Goal: Task Accomplishment & Management: Manage account settings

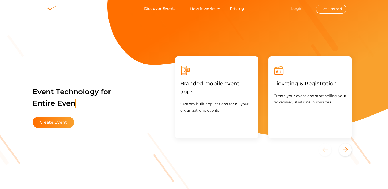
click at [300, 8] on link "Login" at bounding box center [296, 8] width 11 height 5
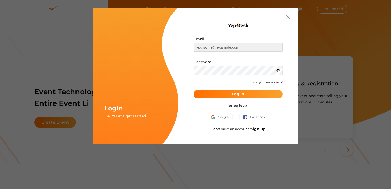
type input "[EMAIL_ADDRESS][DOMAIN_NAME]"
click at [232, 95] on button "Log In" at bounding box center [238, 94] width 89 height 8
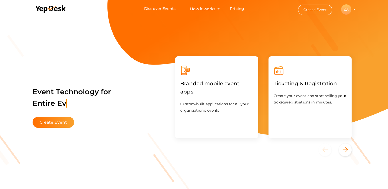
click at [345, 9] on div "CA" at bounding box center [346, 9] width 10 height 10
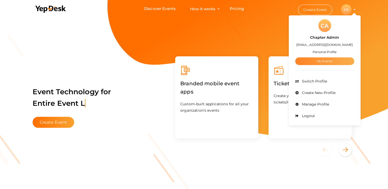
click at [320, 59] on link "My Events" at bounding box center [324, 61] width 59 height 8
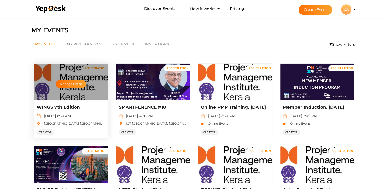
click at [82, 79] on div "Manage Event" at bounding box center [71, 82] width 74 height 37
click at [69, 84] on button "Manage Event" at bounding box center [71, 84] width 30 height 8
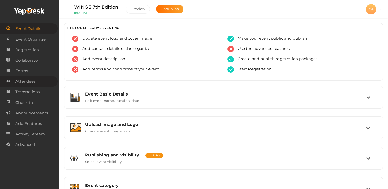
click at [27, 84] on span "Attendees" at bounding box center [25, 81] width 20 height 10
